Goal: Information Seeking & Learning: Compare options

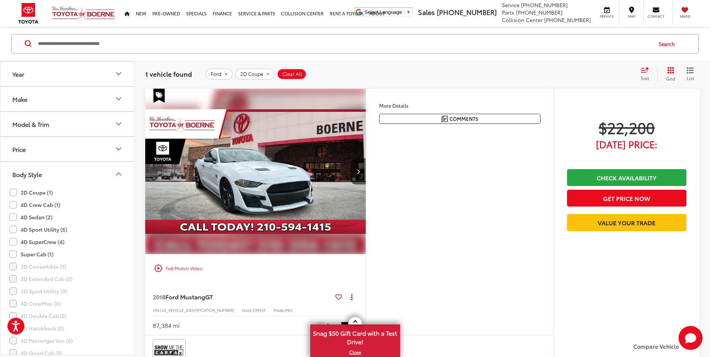
scroll to position [33, 0]
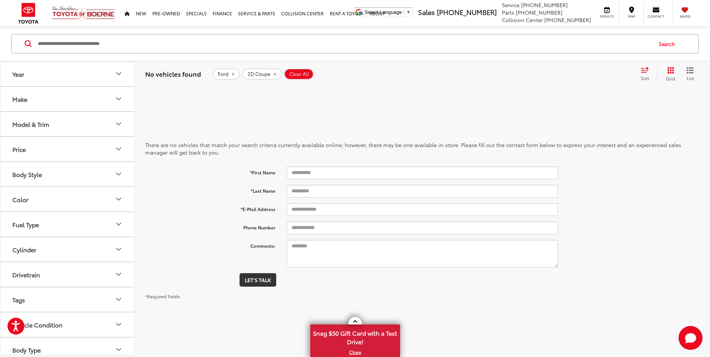
click at [274, 75] on icon "remove 2D%20Coupe" at bounding box center [275, 74] width 3 height 3
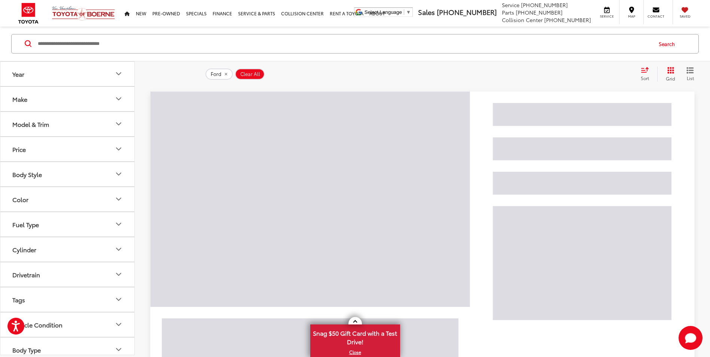
scroll to position [47, 0]
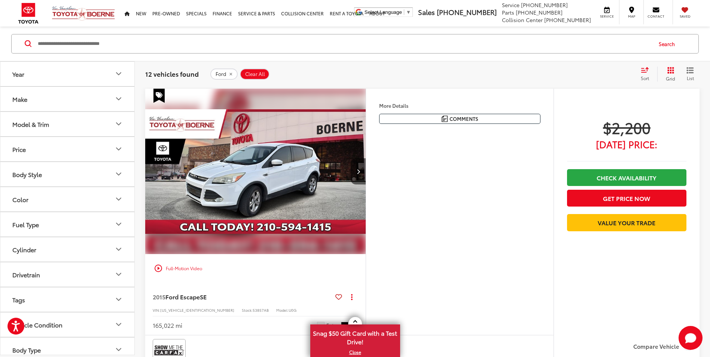
click at [230, 76] on icon "remove Ford" at bounding box center [230, 74] width 5 height 4
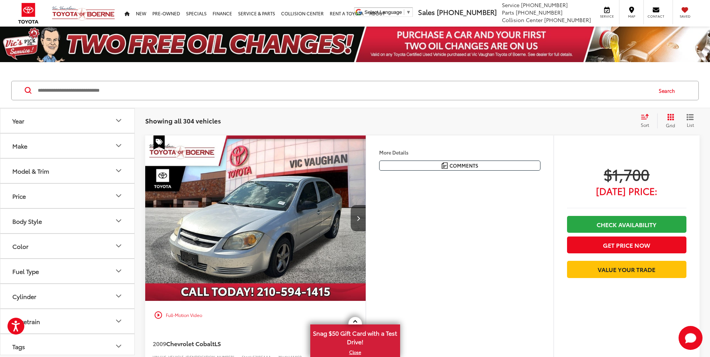
click at [116, 136] on button "Make" at bounding box center [67, 146] width 135 height 24
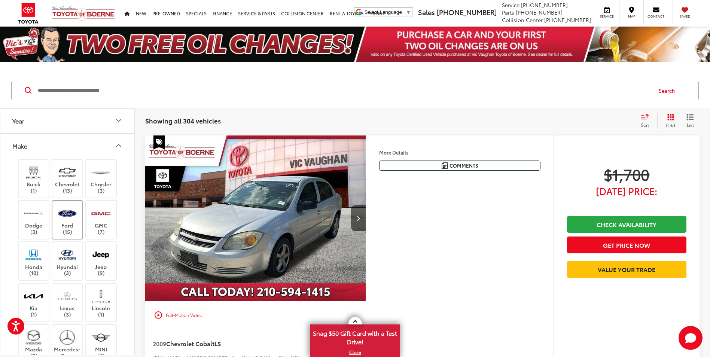
click at [71, 231] on label "Ford (15)" at bounding box center [67, 220] width 30 height 30
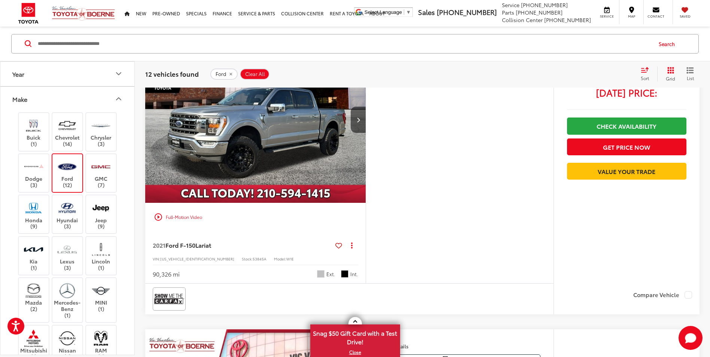
scroll to position [2436, 0]
